Goal: Task Accomplishment & Management: Manage account settings

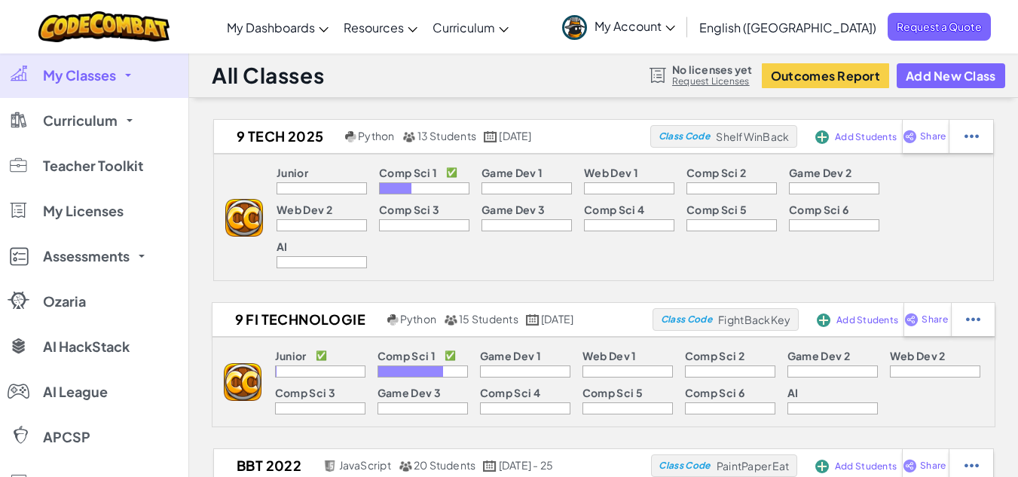
click at [675, 28] on span "My Account" at bounding box center [635, 26] width 81 height 16
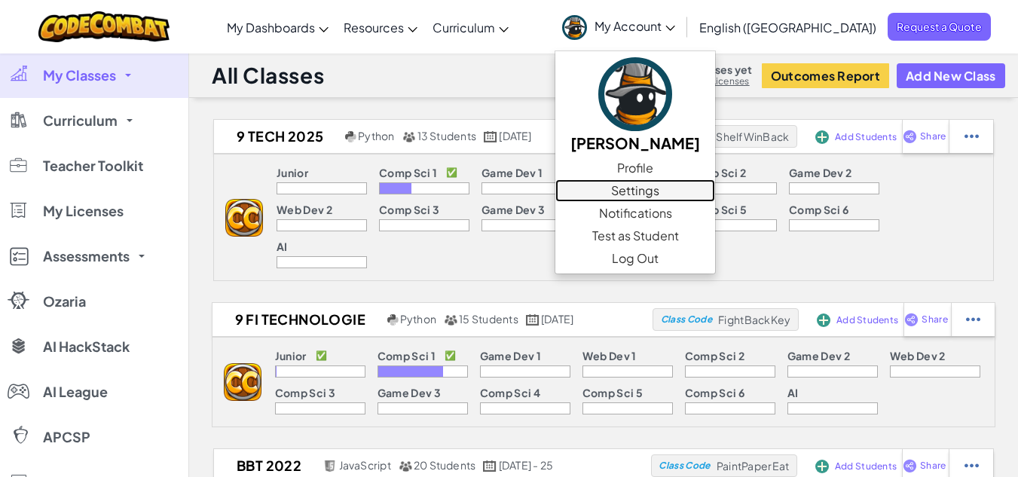
click at [703, 200] on link "Settings" at bounding box center [636, 190] width 160 height 23
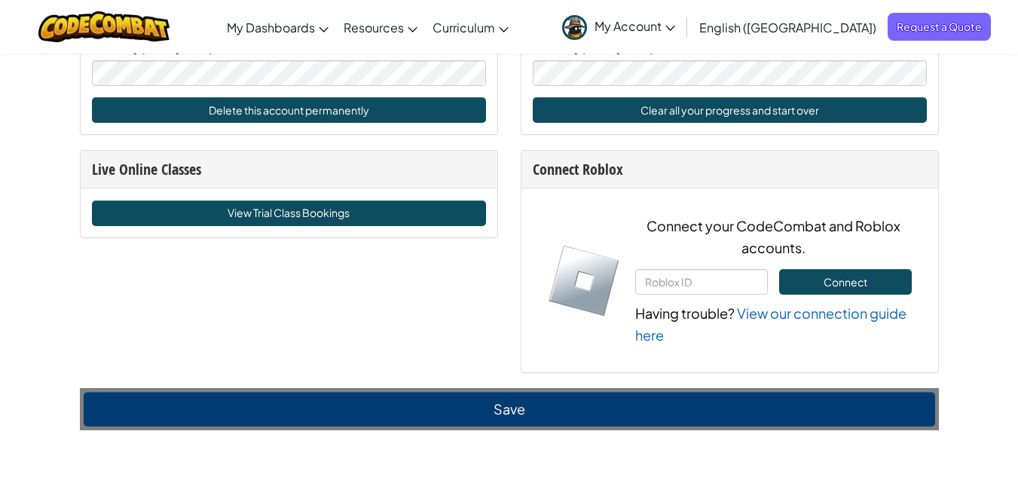
scroll to position [957, 0]
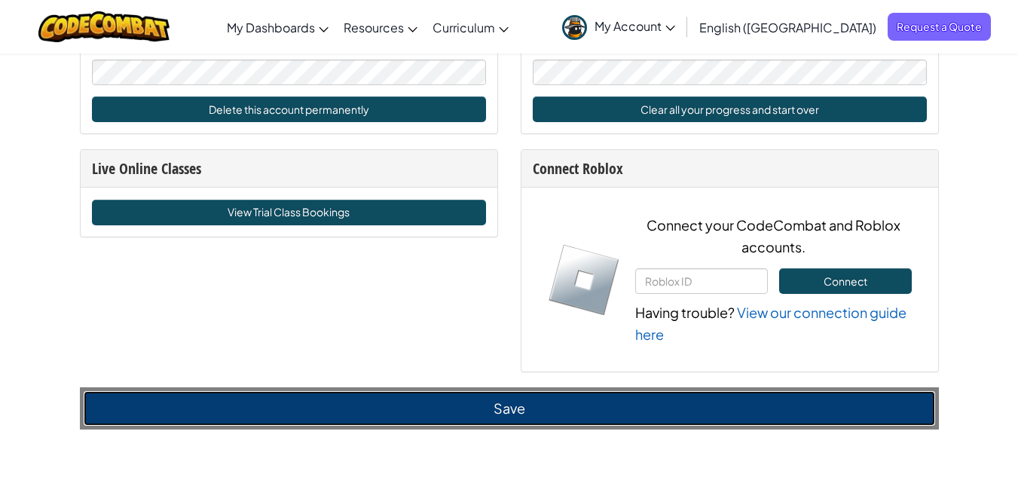
click at [544, 403] on button "Save" at bounding box center [510, 408] width 852 height 35
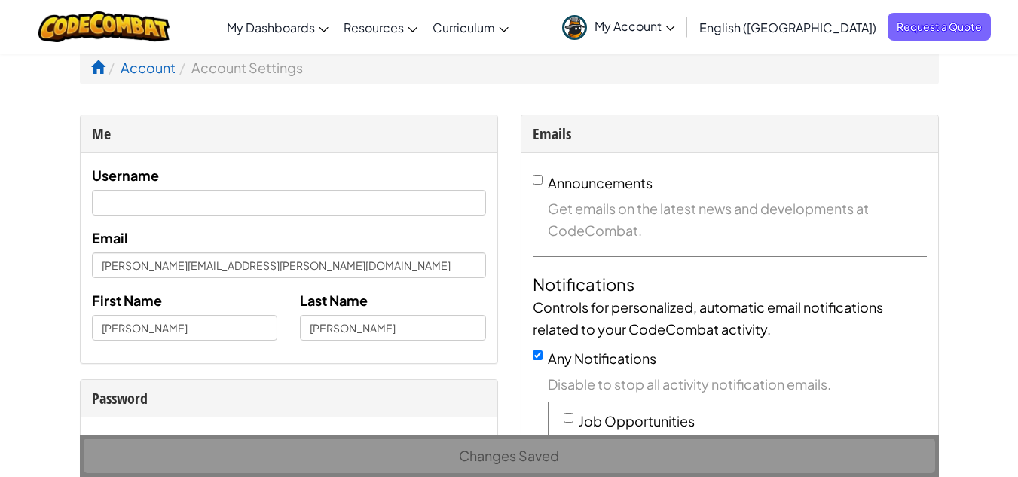
scroll to position [0, 0]
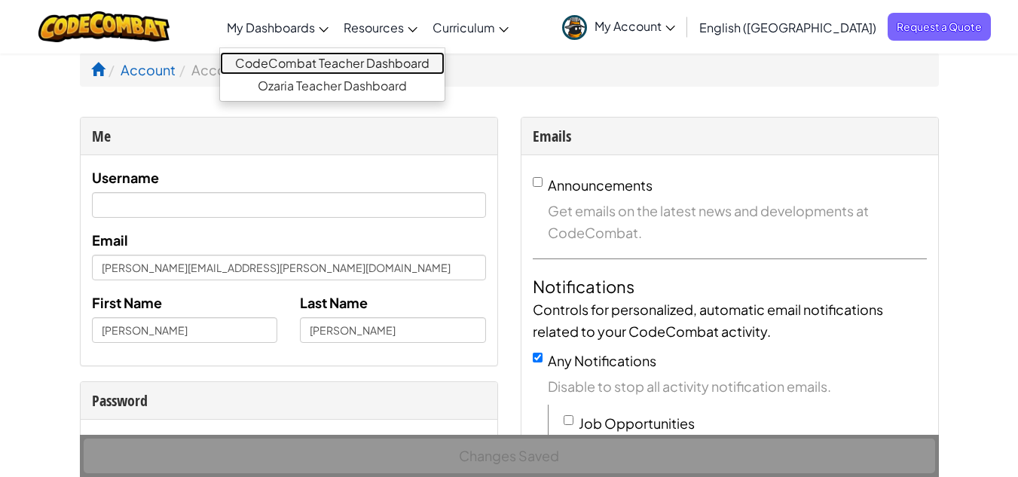
click at [339, 66] on link "CodeCombat Teacher Dashboard" at bounding box center [332, 63] width 225 height 23
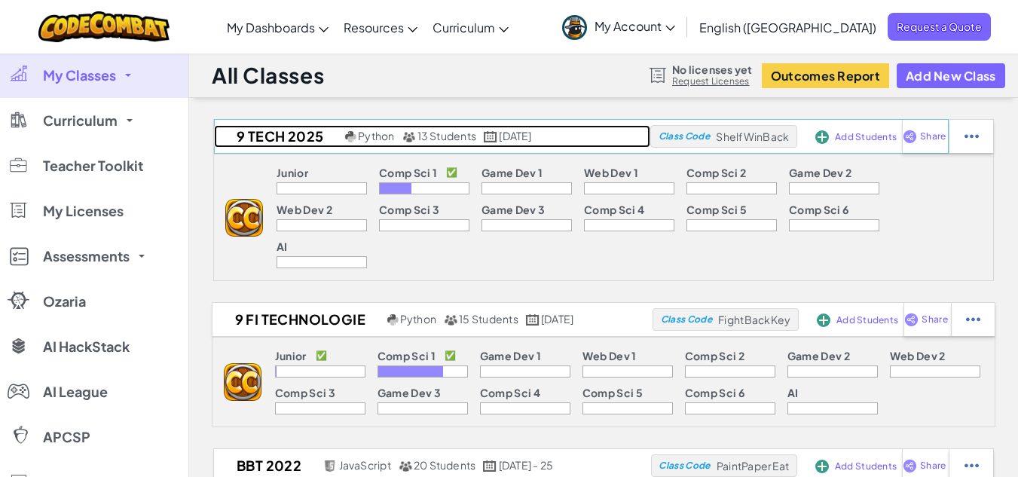
click at [273, 137] on h2 "9 TECH 2025" at bounding box center [277, 136] width 127 height 23
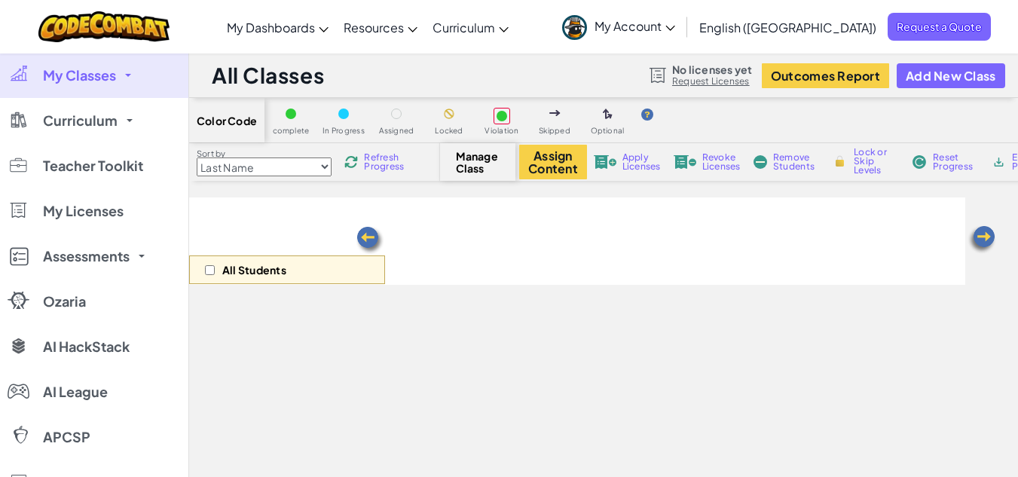
select select "560f1a9f22961295f9427742"
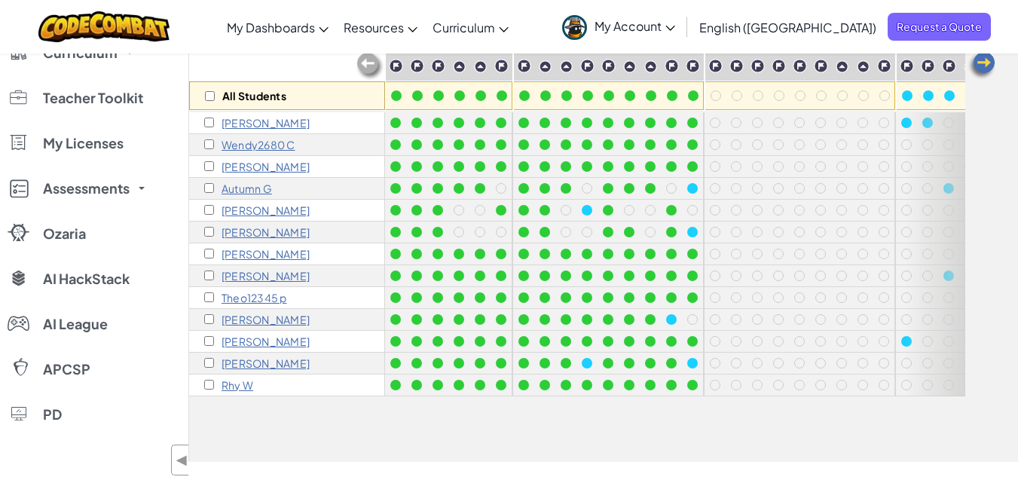
scroll to position [173, 0]
